Goal: Information Seeking & Learning: Get advice/opinions

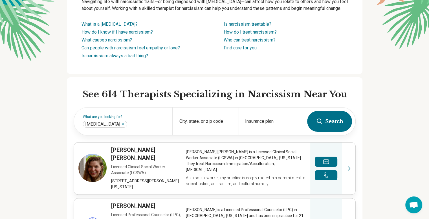
scroll to position [85, 0]
click at [208, 127] on div "City, state, or zip code" at bounding box center [205, 121] width 66 height 28
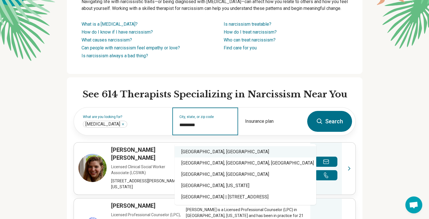
click at [207, 152] on div "Vancouver, WA" at bounding box center [244, 151] width 141 height 11
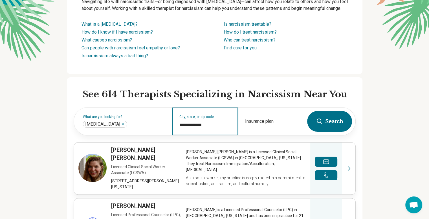
type input "**********"
click at [322, 125] on icon at bounding box center [319, 121] width 7 height 7
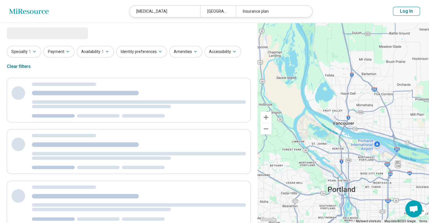
select select "***"
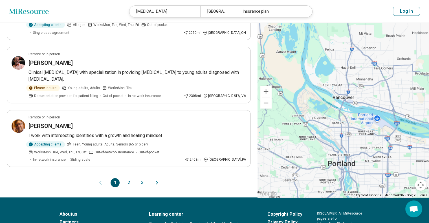
scroll to position [564, 0]
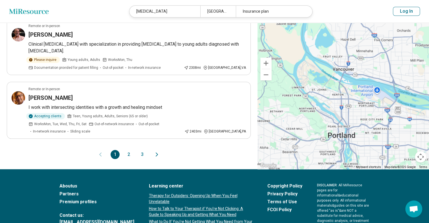
click at [129, 150] on button "2" at bounding box center [128, 154] width 9 height 9
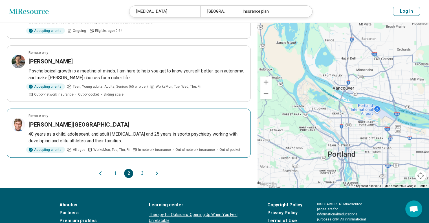
scroll to position [507, 0]
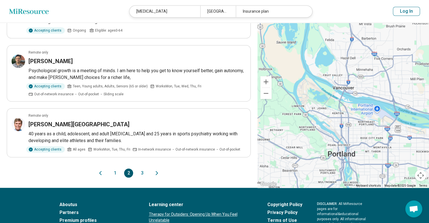
click at [140, 171] on button "3" at bounding box center [142, 173] width 9 height 9
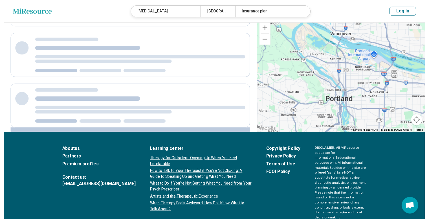
scroll to position [0, 0]
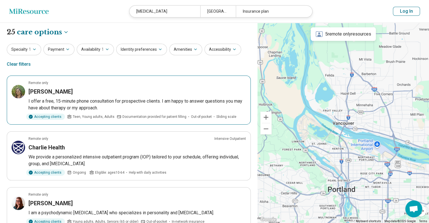
click at [46, 89] on h3 "[PERSON_NAME]" at bounding box center [50, 92] width 44 height 8
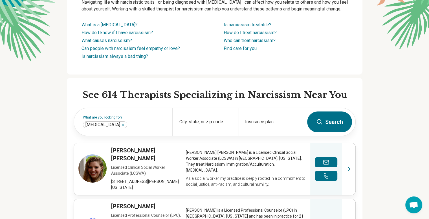
scroll to position [85, 0]
